Goal: Task Accomplishment & Management: Manage account settings

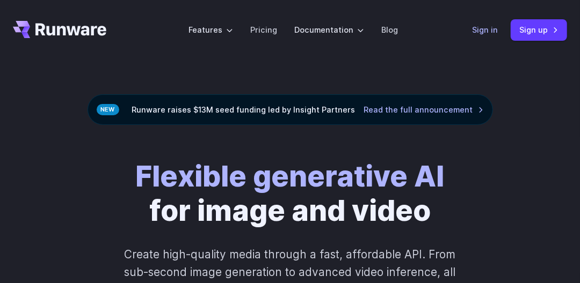
click at [483, 29] on link "Sign in" at bounding box center [485, 30] width 26 height 12
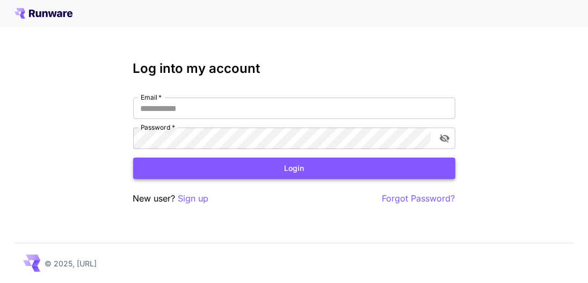
type input "**********"
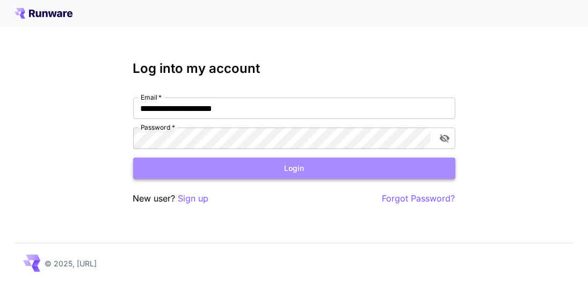
click at [286, 169] on button "Login" at bounding box center [294, 169] width 322 height 22
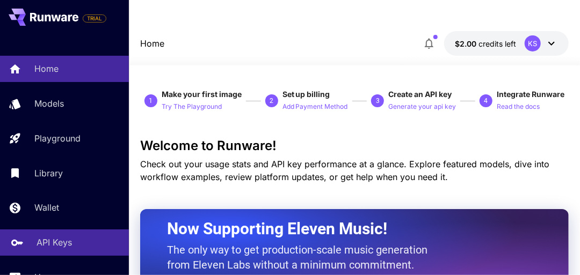
click at [67, 243] on p "API Keys" at bounding box center [54, 242] width 35 height 13
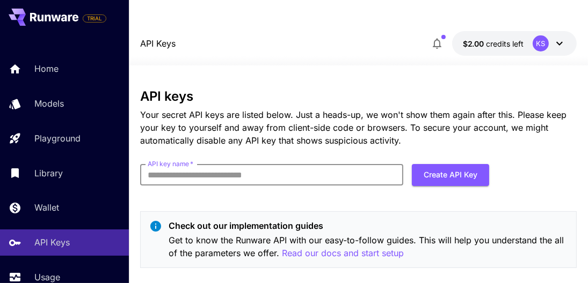
click at [307, 164] on input "API key name   *" at bounding box center [271, 174] width 263 height 21
click at [351, 186] on div "API keys Your secret API keys are listed below. Just a heads-up, we won't show …" at bounding box center [358, 183] width 436 height 188
click at [283, 164] on input "API key name   *" at bounding box center [271, 174] width 263 height 21
type input "******"
click at [436, 164] on button "Create API Key" at bounding box center [450, 175] width 77 height 22
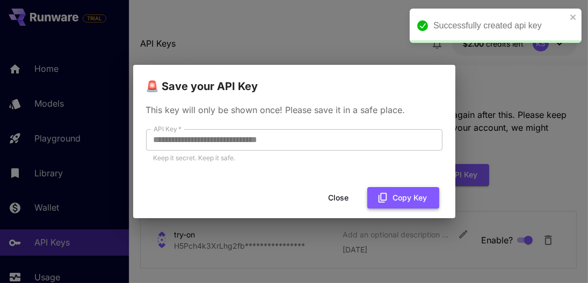
click at [398, 197] on button "Copy Key" at bounding box center [403, 198] width 72 height 22
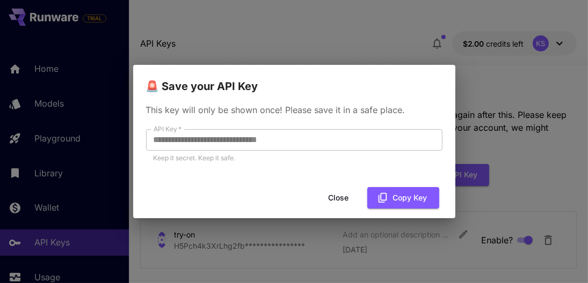
click at [341, 197] on button "Close" at bounding box center [339, 198] width 48 height 22
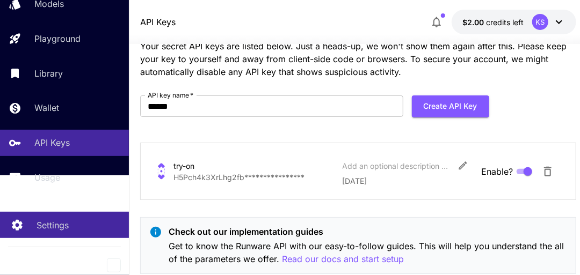
scroll to position [101, 0]
click at [71, 220] on link "Settings" at bounding box center [64, 225] width 129 height 26
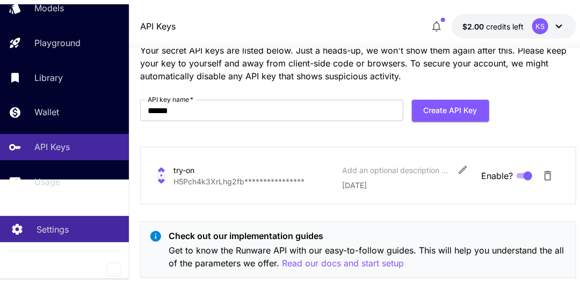
scroll to position [93, 0]
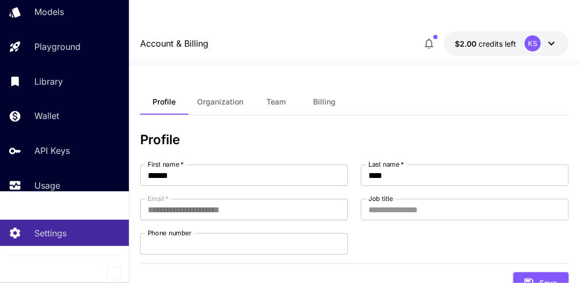
click at [319, 97] on span "Billing" at bounding box center [324, 102] width 23 height 10
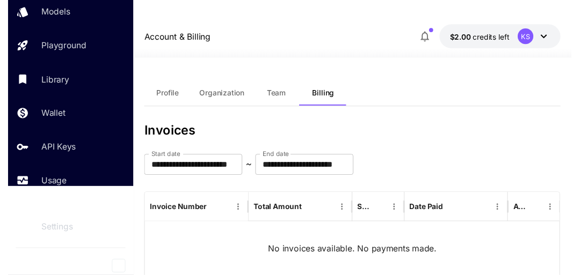
scroll to position [5, 0]
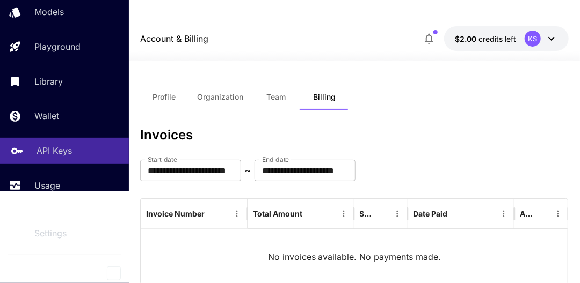
click at [59, 153] on p "API Keys" at bounding box center [54, 150] width 35 height 13
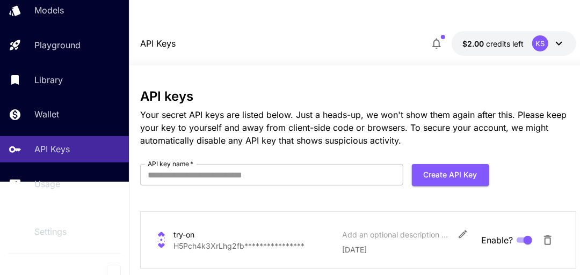
scroll to position [77, 0]
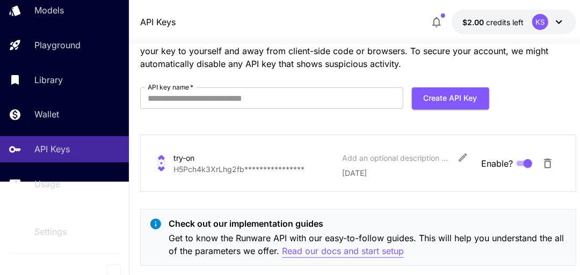
click at [328, 245] on p "Read our docs and start setup" at bounding box center [343, 251] width 122 height 13
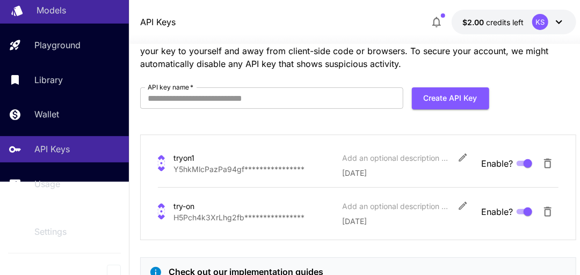
click at [90, 16] on div "Models" at bounding box center [79, 10] width 84 height 13
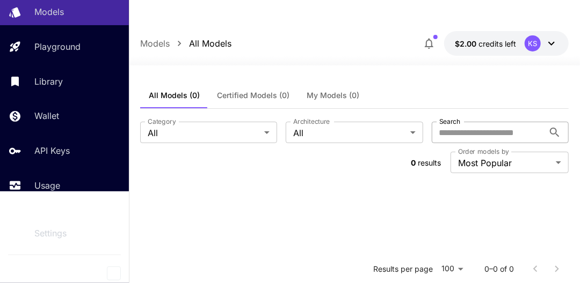
click at [467, 122] on input "Search" at bounding box center [488, 132] width 112 height 21
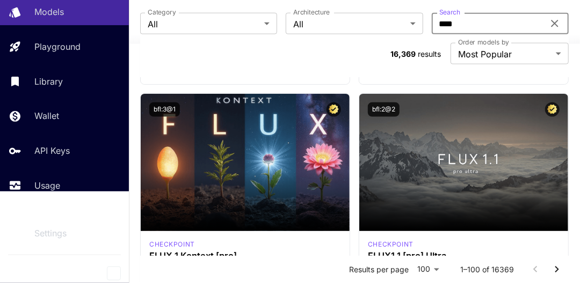
scroll to position [554, 0]
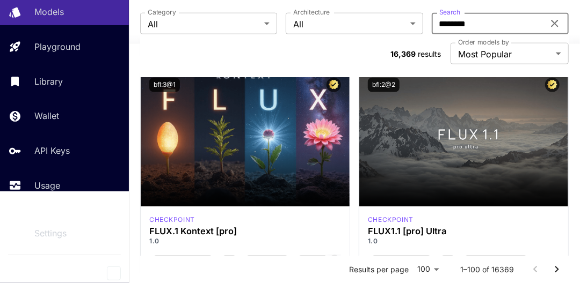
type input "********"
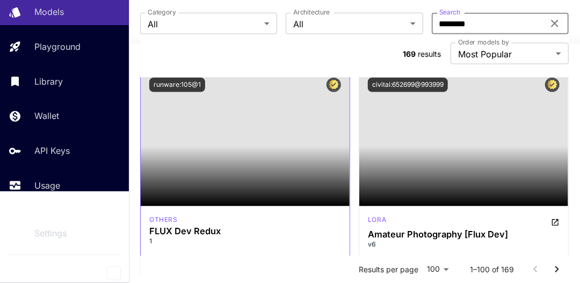
click at [252, 148] on section at bounding box center [245, 177] width 209 height 60
click at [165, 215] on p "others" at bounding box center [163, 220] width 28 height 10
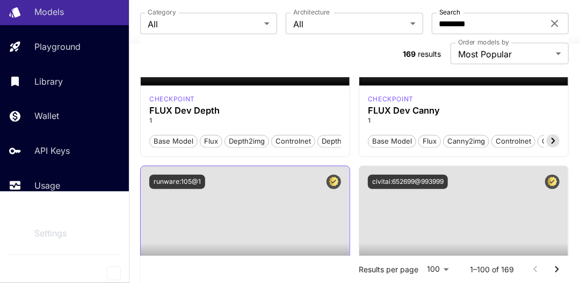
scroll to position [450, 0]
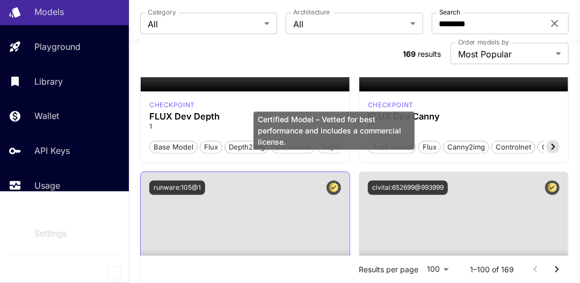
click at [335, 183] on icon "Certified Model – Vetted for best performance and includes a commercial license." at bounding box center [334, 188] width 10 height 10
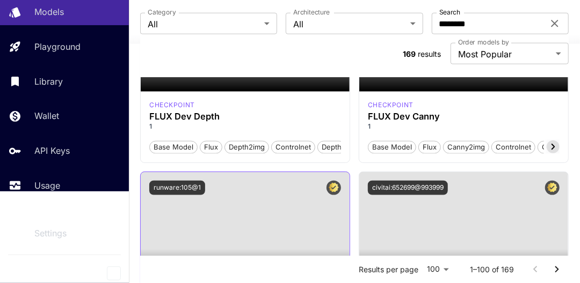
click at [321, 178] on div "runware:105@1" at bounding box center [245, 188] width 209 height 32
click at [178, 181] on button "runware:105@1" at bounding box center [177, 188] width 56 height 14
click at [237, 181] on div "Copied!" at bounding box center [245, 188] width 192 height 14
click at [237, 181] on div "runware:105@1" at bounding box center [245, 188] width 192 height 14
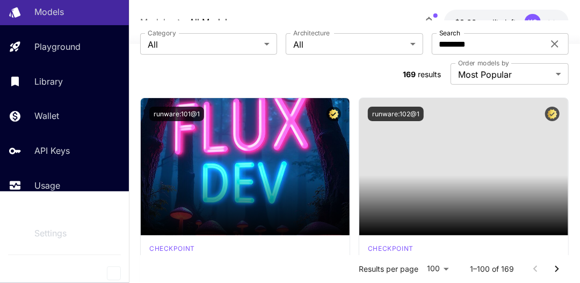
scroll to position [61, 0]
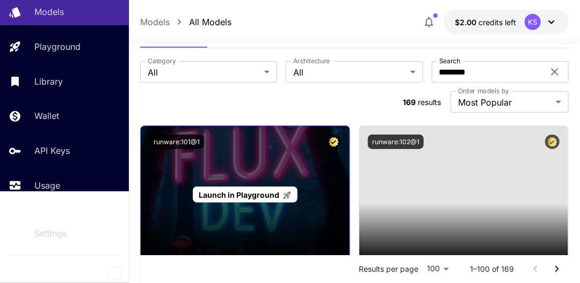
click at [247, 161] on div "Launch in Playground" at bounding box center [245, 194] width 209 height 137
click at [247, 191] on span "Launch in Playground" at bounding box center [239, 195] width 81 height 9
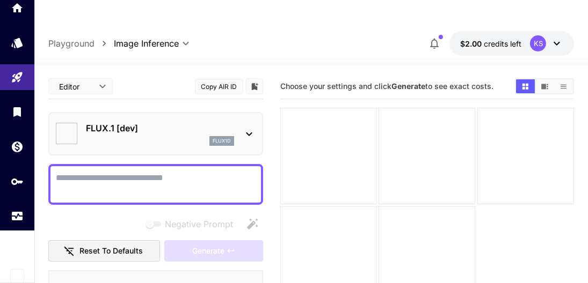
type input "**********"
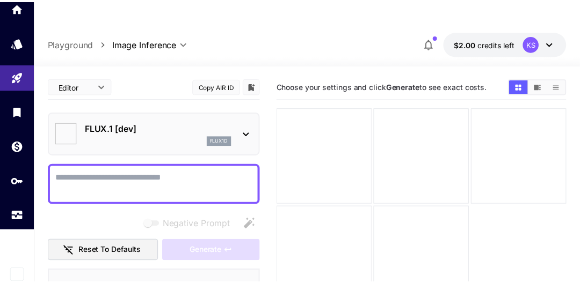
scroll to position [55, 0]
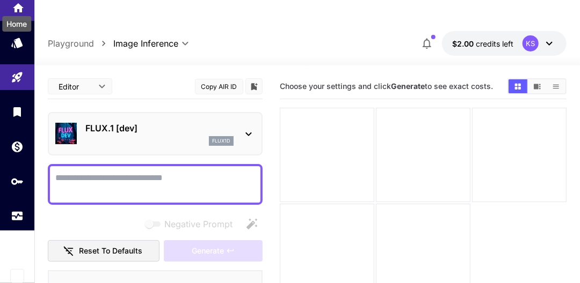
click at [16, 5] on icon "Home" at bounding box center [18, 4] width 11 height 9
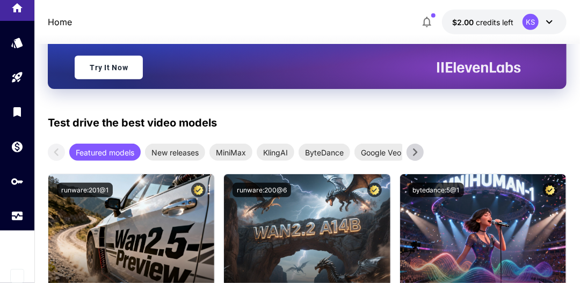
scroll to position [226, 0]
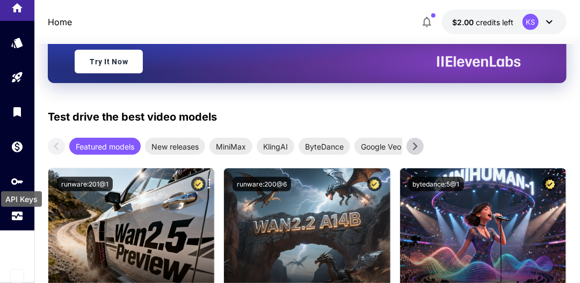
click at [16, 186] on div "API Keys" at bounding box center [21, 196] width 43 height 24
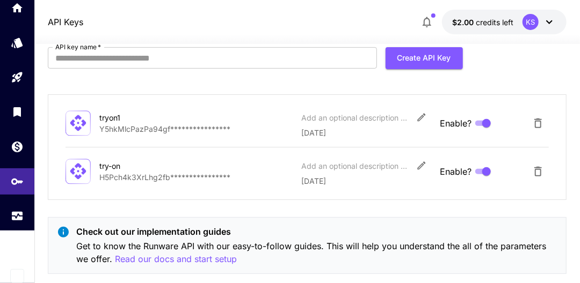
click at [459, 117] on span "Enable?" at bounding box center [456, 123] width 32 height 13
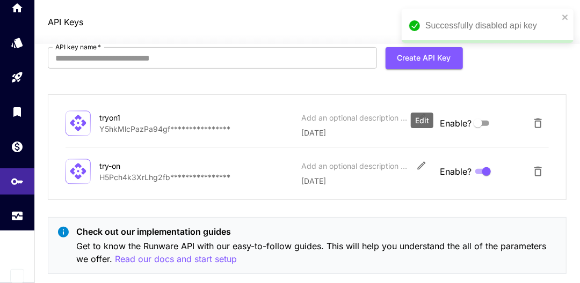
click at [419, 112] on icon "Edit" at bounding box center [421, 117] width 11 height 11
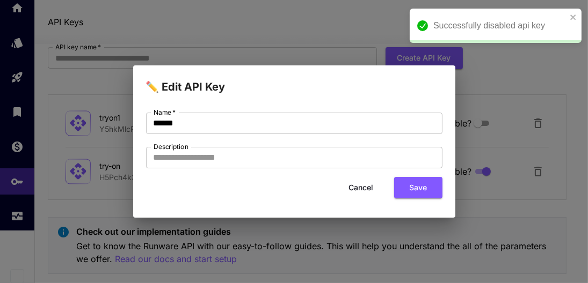
click at [369, 184] on button "Cancel" at bounding box center [361, 188] width 48 height 22
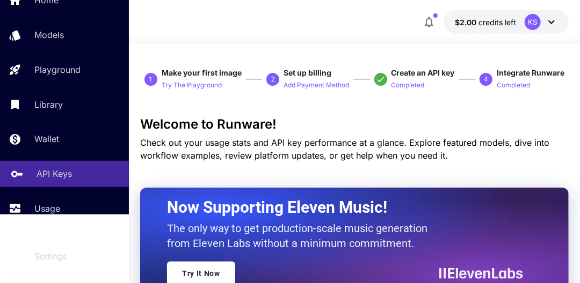
click at [46, 170] on p "API Keys" at bounding box center [54, 174] width 35 height 13
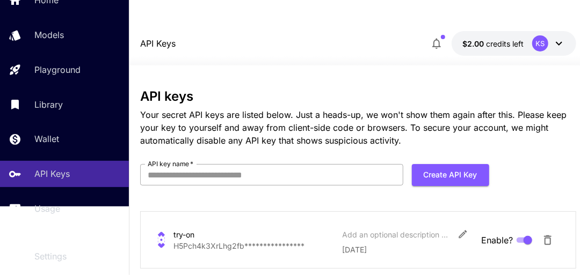
click at [332, 164] on input "API key name   *" at bounding box center [271, 174] width 263 height 21
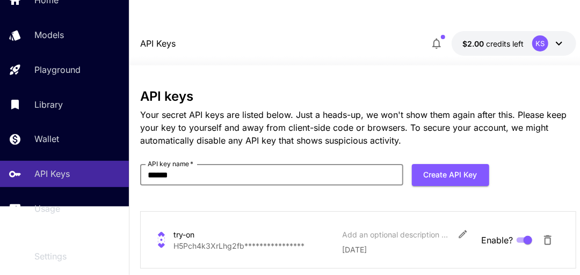
type input "******"
click button "Create API Key" at bounding box center [450, 175] width 77 height 22
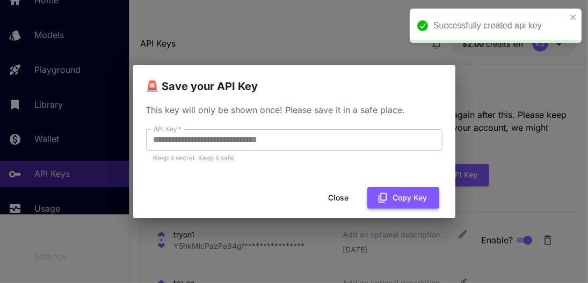
click at [395, 195] on button "Copy Key" at bounding box center [403, 198] width 72 height 22
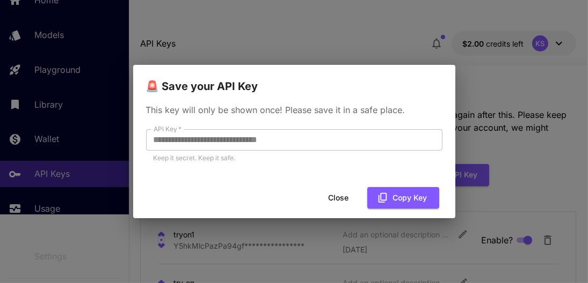
click at [341, 199] on button "Close" at bounding box center [339, 198] width 48 height 22
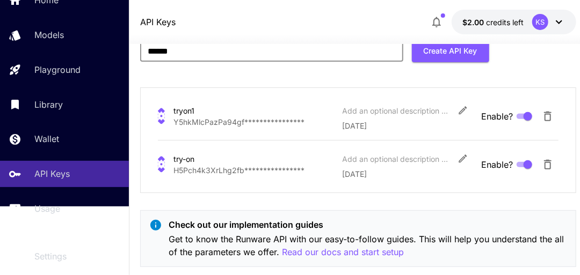
scroll to position [125, 0]
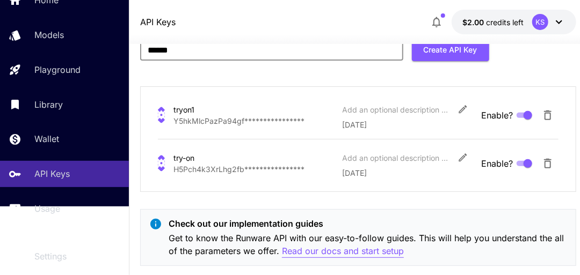
click at [331, 245] on p "Read our docs and start setup" at bounding box center [343, 251] width 122 height 13
